Goal: Task Accomplishment & Management: Manage account settings

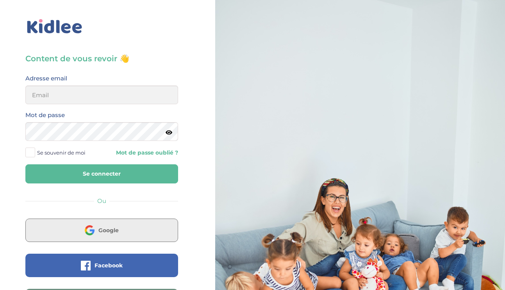
click at [85, 227] on img at bounding box center [90, 231] width 10 height 10
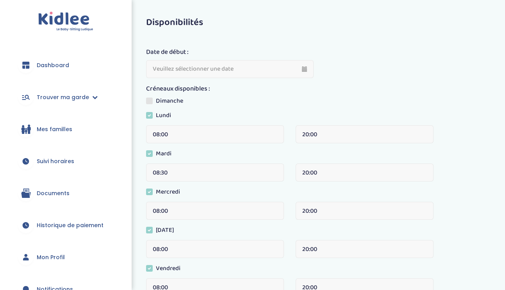
click at [63, 222] on span "Historique de paiement" at bounding box center [70, 226] width 67 height 8
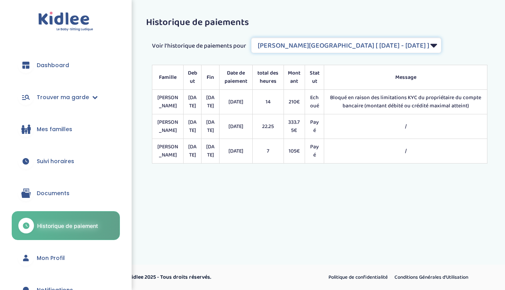
select select "2089"
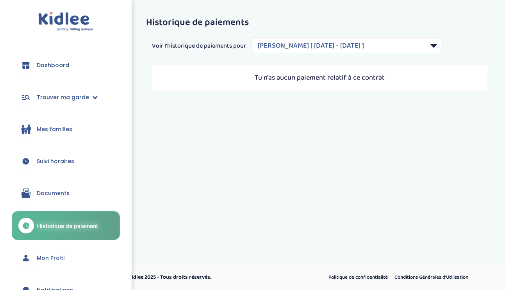
click at [63, 162] on span "Suivi horaires" at bounding box center [56, 162] width 38 height 8
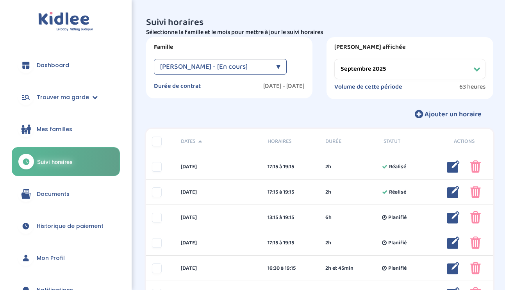
select select "août 2025"
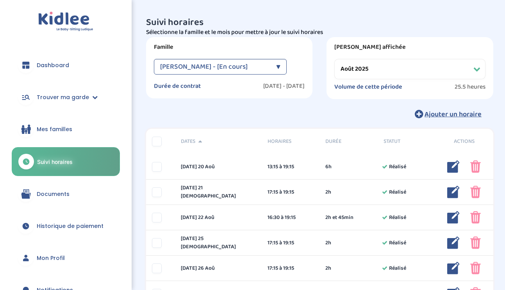
click at [248, 64] on span "Paris Boyer Stéphanie Maud - [En cours]" at bounding box center [204, 67] width 88 height 16
click at [346, 122] on div "Ajouter un horaire" at bounding box center [319, 114] width 347 height 17
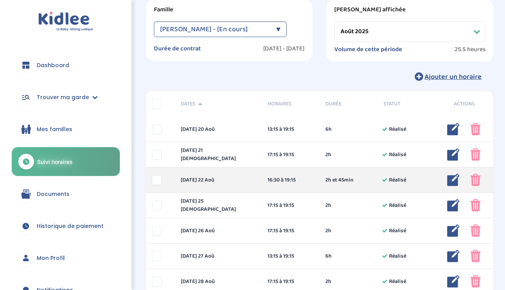
scroll to position [38, 0]
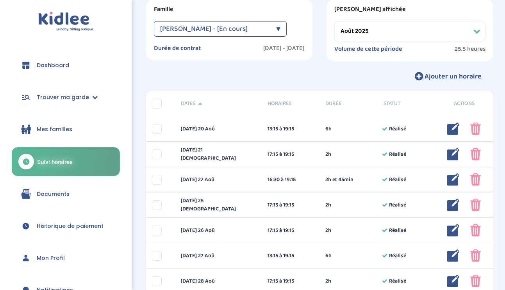
click at [71, 64] on link "Dashboard" at bounding box center [66, 65] width 108 height 28
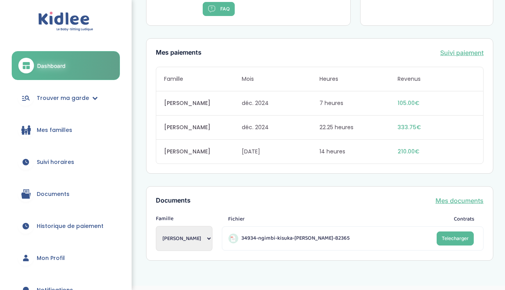
scroll to position [20, 0]
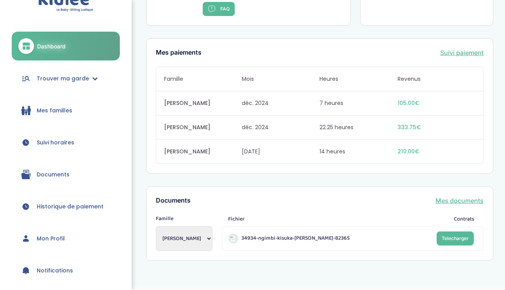
click at [75, 179] on link "Documents" at bounding box center [66, 175] width 108 height 28
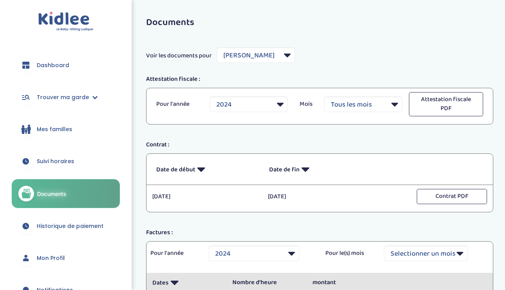
select select "6694"
select select "2024"
select select "5795"
select select
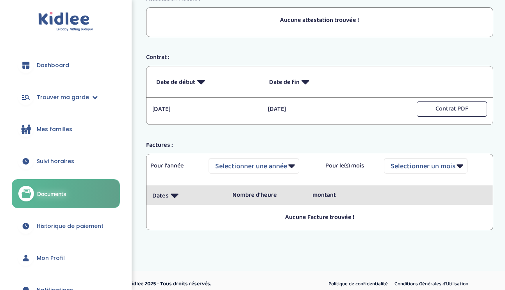
scroll to position [78, 0]
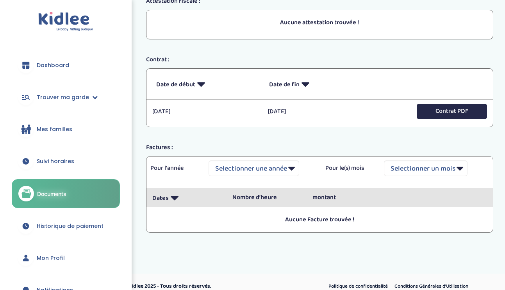
click at [447, 113] on button "Contrat PDF" at bounding box center [452, 111] width 70 height 15
click at [324, 45] on div "Documents Voir les documents pour Filtrer par Famille [PERSON_NAME] Paris [PERS…" at bounding box center [319, 94] width 371 height 321
click at [297, 2] on div "Attestation fiscale :" at bounding box center [319, 0] width 359 height 9
